Goal: Information Seeking & Learning: Learn about a topic

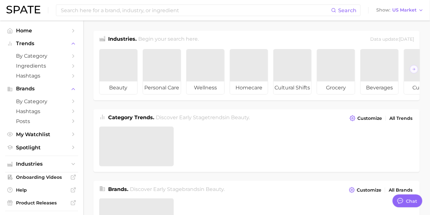
type textarea "x"
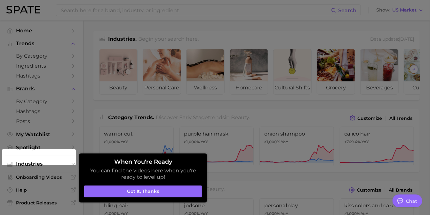
click at [101, 198] on aside "When You're Ready You can find the videos here when you're ready to level up! G…" at bounding box center [143, 177] width 128 height 49
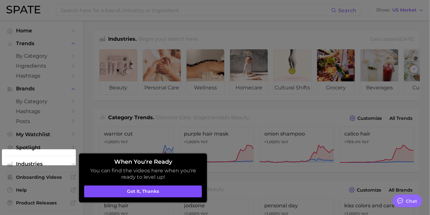
click at [103, 195] on button "Got it, thanks" at bounding box center [143, 191] width 118 height 12
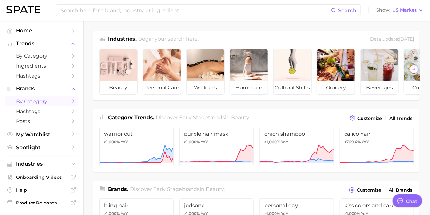
click at [29, 103] on span "by Category" at bounding box center [41, 101] width 51 height 6
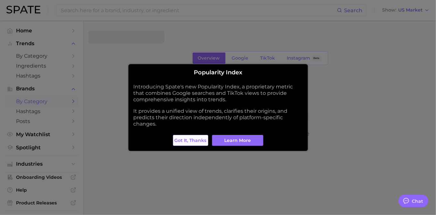
click at [195, 138] on span "Got it, thanks" at bounding box center [190, 140] width 32 height 5
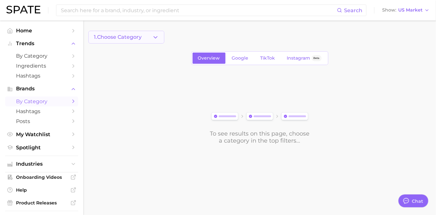
click at [128, 42] on button "1. Choose Category" at bounding box center [126, 37] width 76 height 13
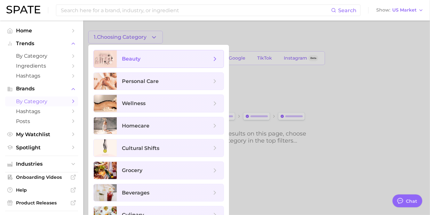
click at [134, 59] on span "beauty" at bounding box center [131, 59] width 19 height 6
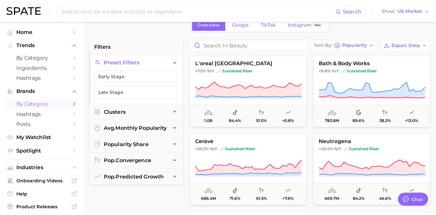
scroll to position [35, 0]
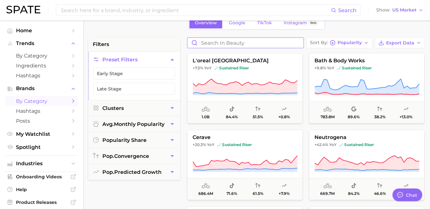
click at [219, 41] on input "Search in beauty" at bounding box center [246, 43] width 116 height 10
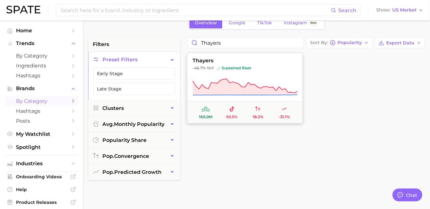
click at [221, 77] on button "thayers -46.7% YoY sustained riser 165.0m 95.5% 18.2% -31.1%" at bounding box center [245, 88] width 116 height 70
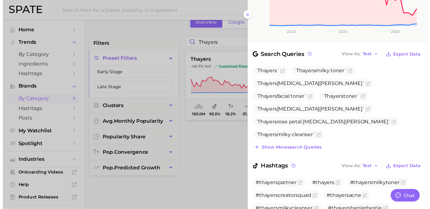
scroll to position [179, 0]
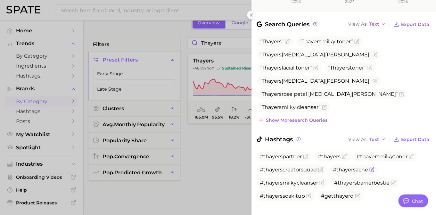
click at [349, 166] on span "#thayersacne" at bounding box center [349, 169] width 35 height 6
click at [205, 151] on div at bounding box center [218, 107] width 436 height 215
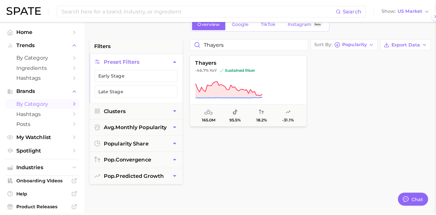
scroll to position [0, 0]
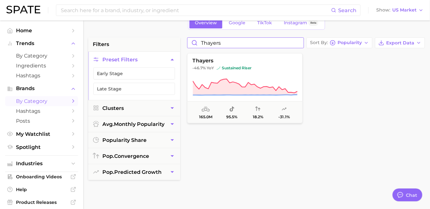
click at [233, 44] on input "thayers" at bounding box center [246, 43] width 116 height 10
type input "t"
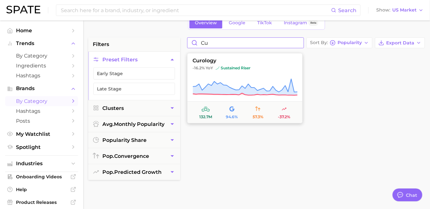
type input "c"
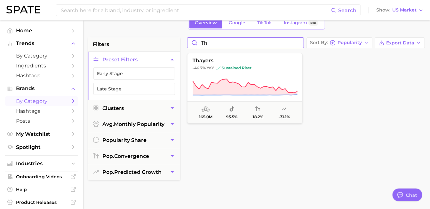
type input "t"
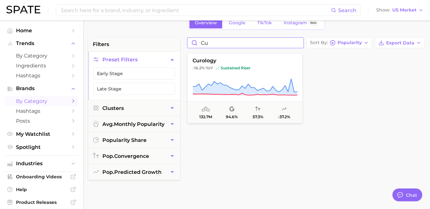
type input "c"
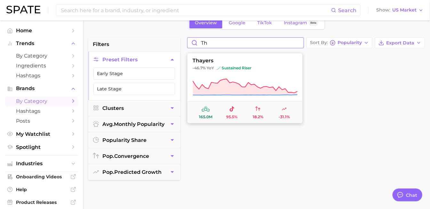
type input "t"
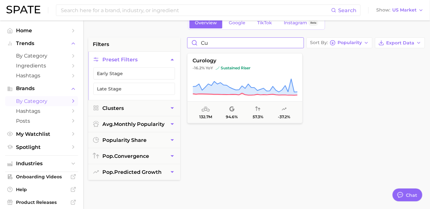
type input "c"
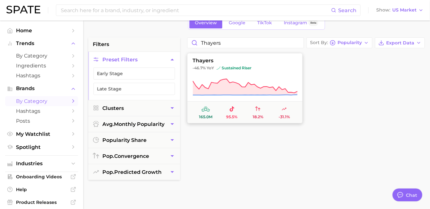
click at [287, 117] on span "-31.1%" at bounding box center [284, 117] width 11 height 4
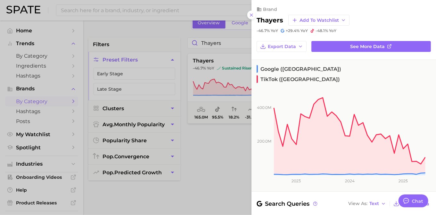
click at [219, 151] on div at bounding box center [218, 107] width 436 height 215
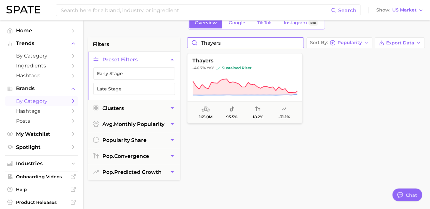
click at [230, 40] on input "thayers" at bounding box center [246, 43] width 116 height 10
type input "t"
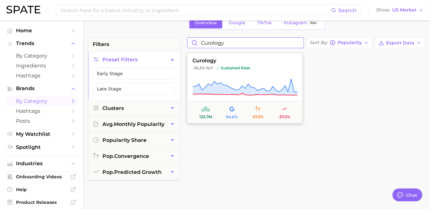
type input "curology"
click at [227, 82] on icon at bounding box center [245, 87] width 105 height 18
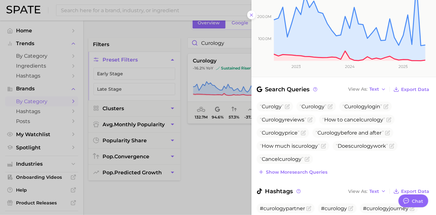
scroll to position [139, 0]
